Goal: Find specific page/section

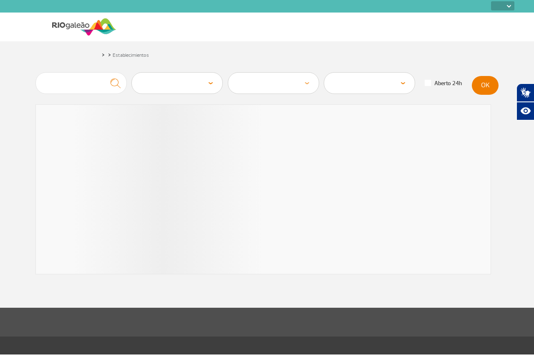
select select
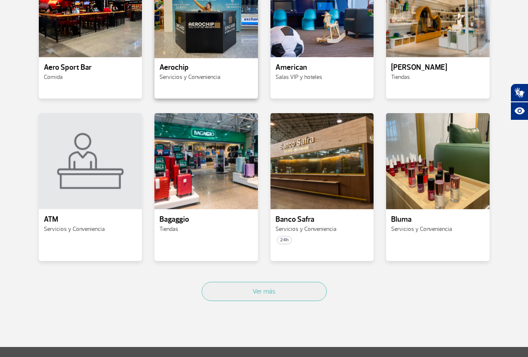
scroll to position [334, 0]
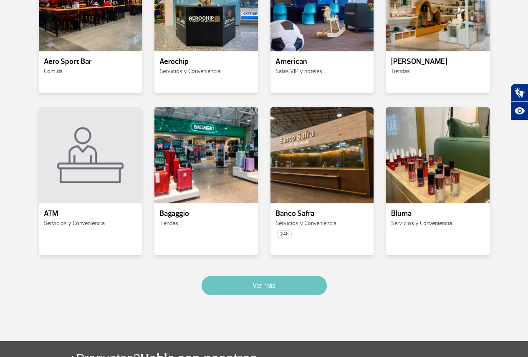
click at [271, 293] on button "Ver más" at bounding box center [264, 285] width 125 height 19
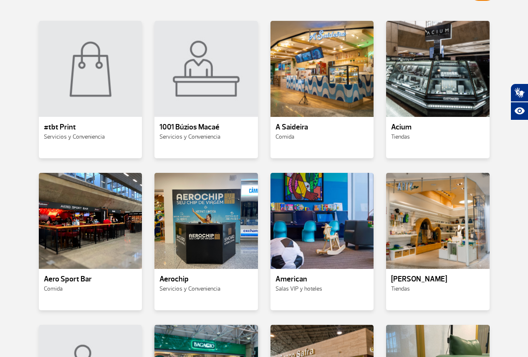
scroll to position [111, 0]
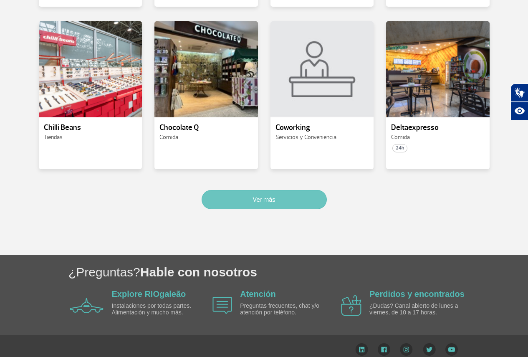
click at [273, 194] on button "Ver más" at bounding box center [264, 199] width 125 height 19
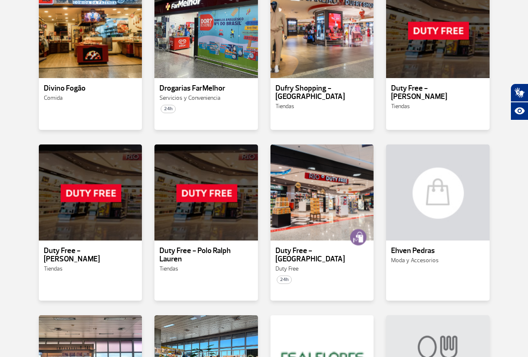
scroll to position [1319, 0]
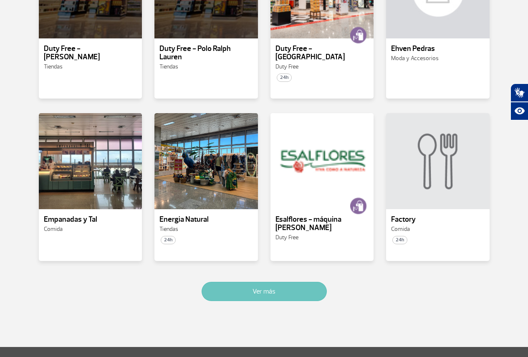
click at [266, 282] on button "Ver más" at bounding box center [264, 291] width 125 height 19
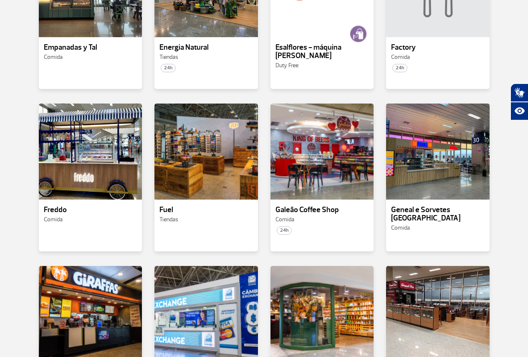
scroll to position [1806, 0]
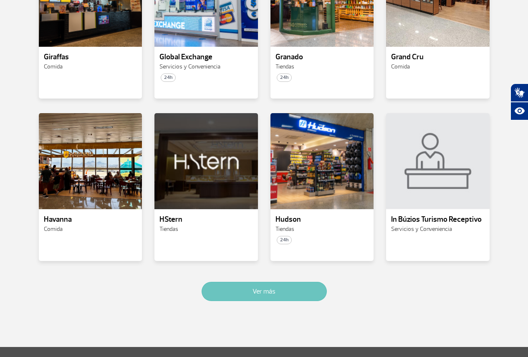
click at [244, 282] on button "Ver más" at bounding box center [264, 291] width 125 height 19
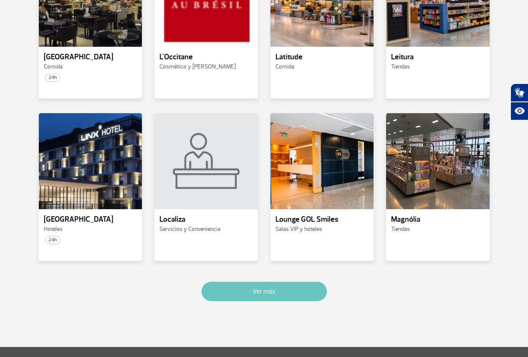
click at [244, 282] on button "Ver más" at bounding box center [264, 291] width 125 height 19
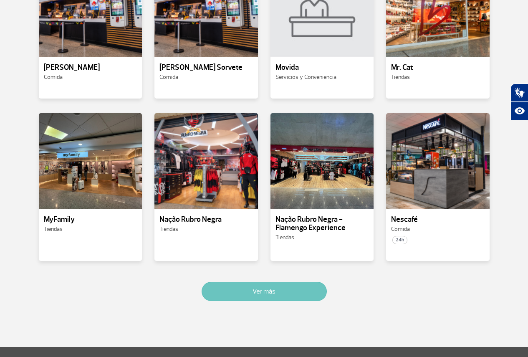
click at [244, 282] on button "Ver más" at bounding box center [264, 291] width 125 height 19
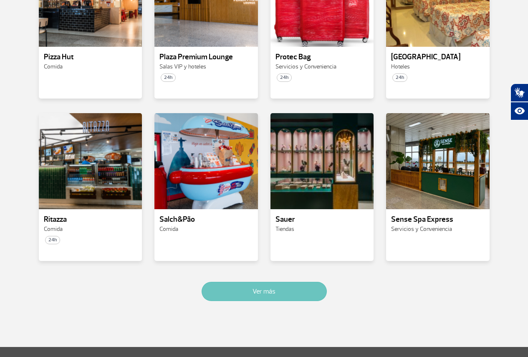
click at [244, 282] on button "Ver más" at bounding box center [264, 291] width 125 height 19
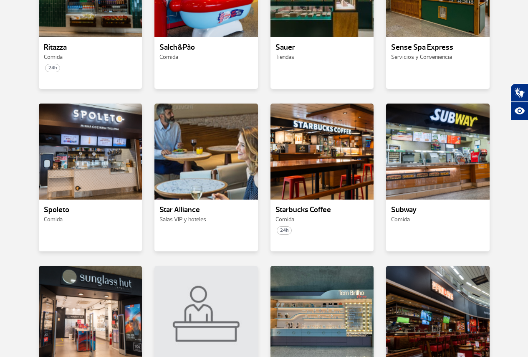
scroll to position [3723, 0]
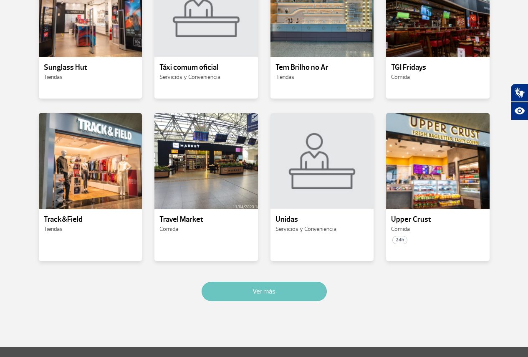
click at [244, 282] on button "Ver más" at bounding box center [264, 291] width 125 height 19
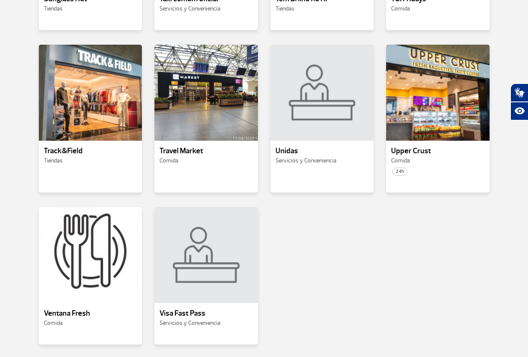
scroll to position [3749, 0]
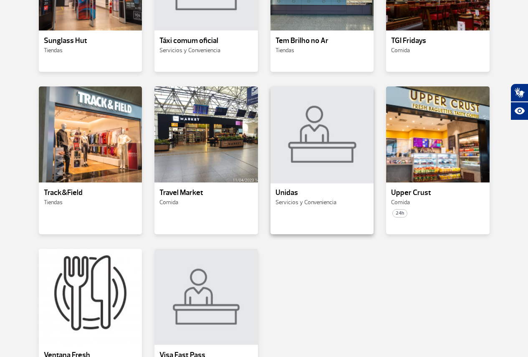
click at [317, 126] on div at bounding box center [321, 135] width 105 height 98
